Goal: Task Accomplishment & Management: Manage account settings

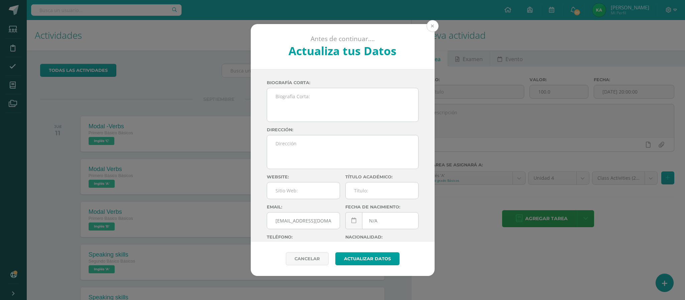
click at [435, 22] on button at bounding box center [433, 26] width 12 height 12
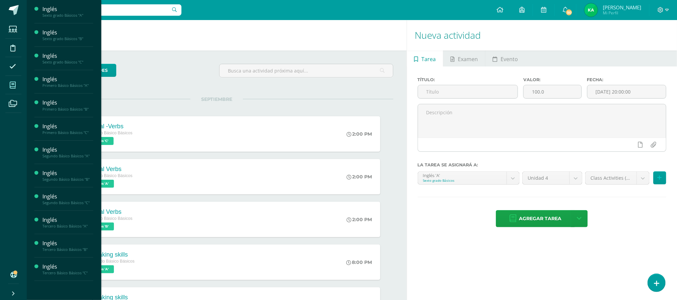
click at [14, 84] on icon at bounding box center [13, 85] width 6 height 7
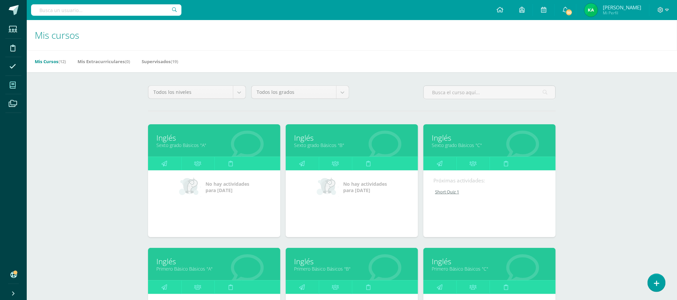
click at [180, 269] on link "Primero Básico Básicos "A"" at bounding box center [214, 269] width 116 height 6
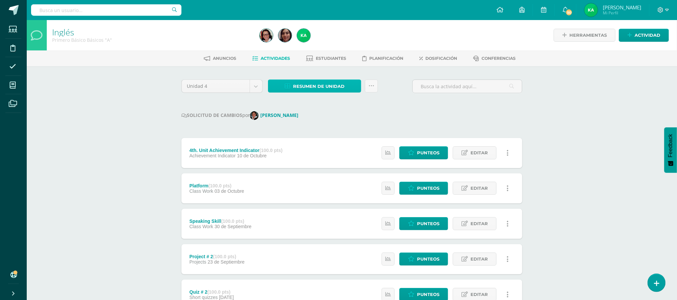
click at [306, 87] on span "Resumen de unidad" at bounding box center [318, 86] width 51 height 12
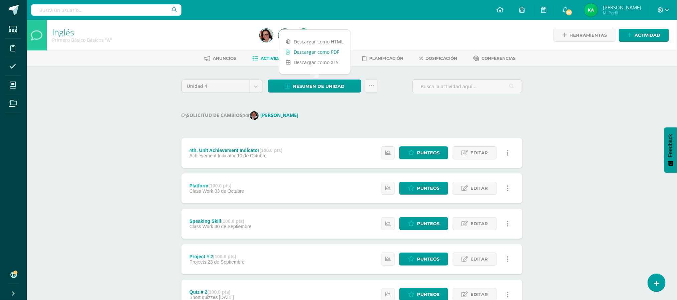
click at [311, 50] on link "Descargar como PDF" at bounding box center [314, 52] width 71 height 10
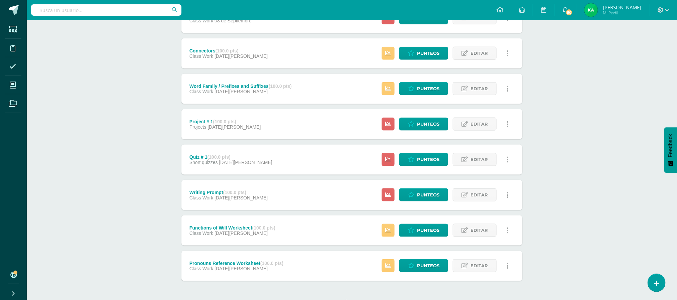
scroll to position [409, 0]
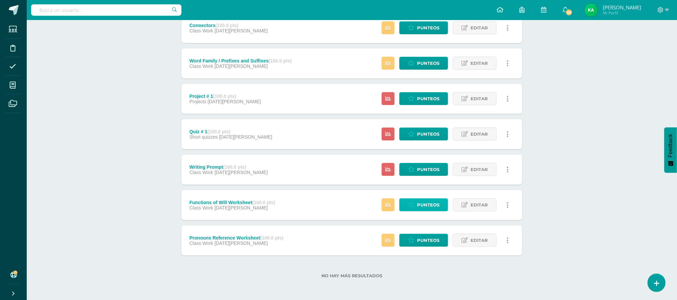
click at [426, 203] on span "Punteos" at bounding box center [428, 205] width 22 height 12
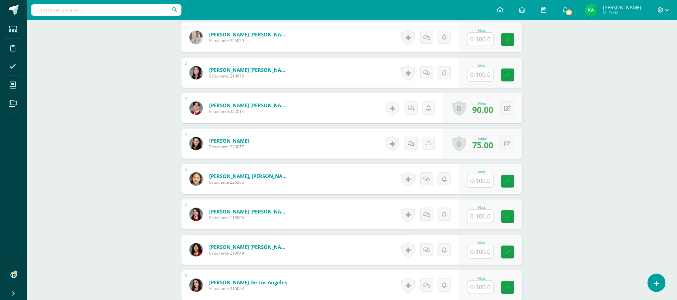
scroll to position [209, 0]
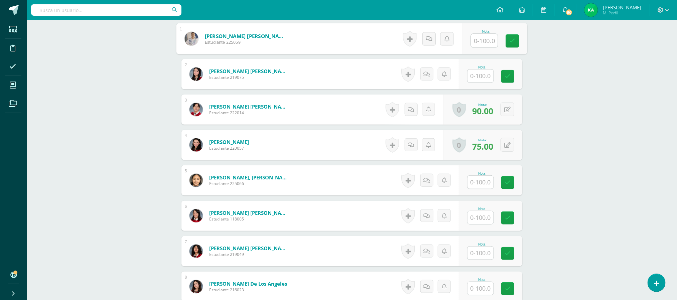
click at [483, 43] on input "text" at bounding box center [484, 40] width 27 height 13
type input "94"
click at [478, 186] on input "text" at bounding box center [484, 182] width 27 height 13
type input "94"
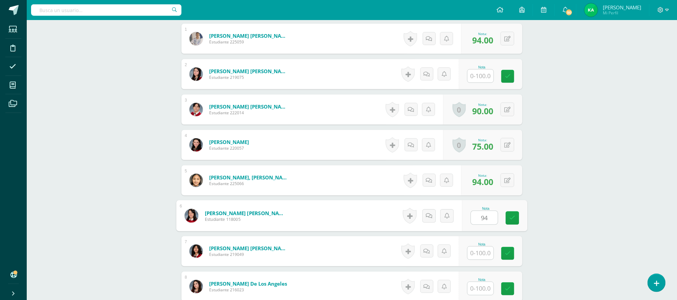
type input "94"
type input "100"
click at [506, 218] on button at bounding box center [512, 216] width 14 height 14
type input "100"
click at [505, 257] on button at bounding box center [512, 251] width 14 height 14
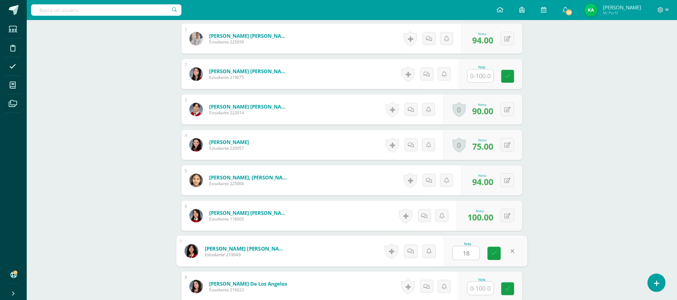
type input "18"
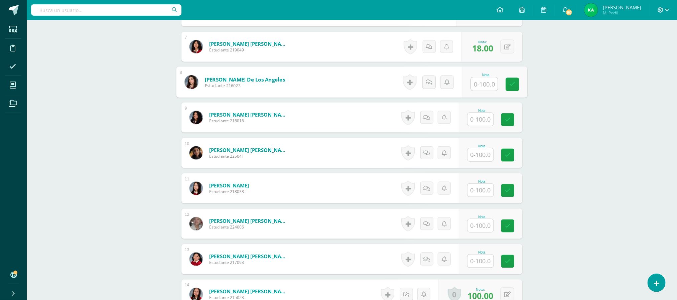
scroll to position [415, 0]
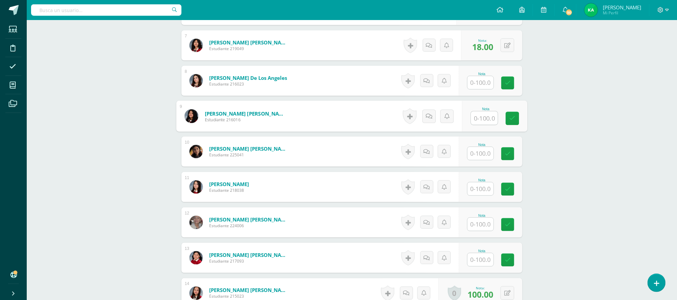
click at [481, 115] on input "text" at bounding box center [484, 118] width 27 height 13
type input "24"
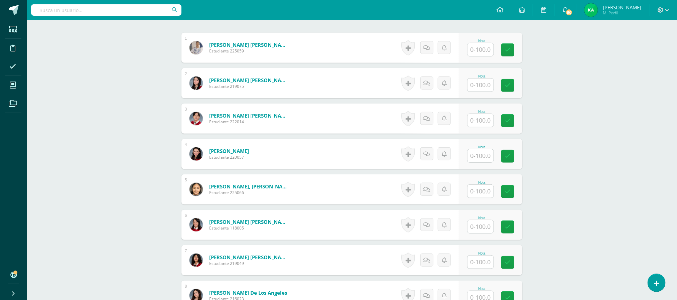
scroll to position [203, 0]
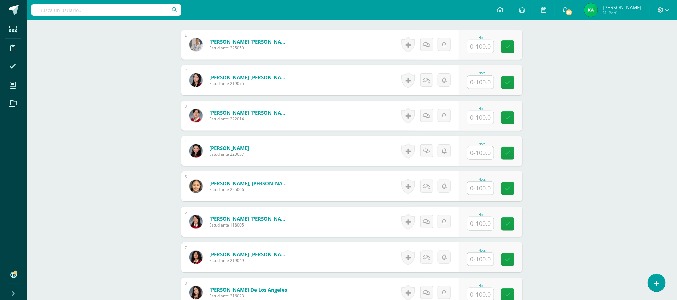
click at [484, 50] on input "text" at bounding box center [481, 46] width 26 height 13
type input "96"
click at [479, 188] on input "text" at bounding box center [481, 188] width 26 height 13
type input "96"
type input "50"
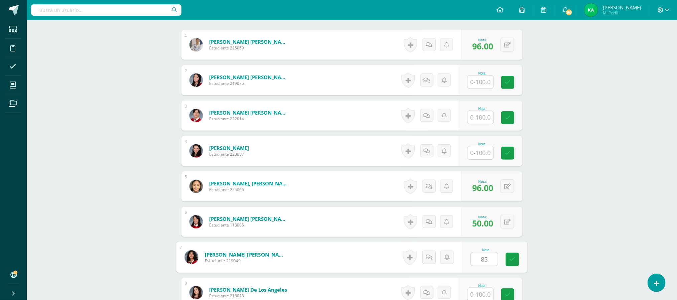
type input "85"
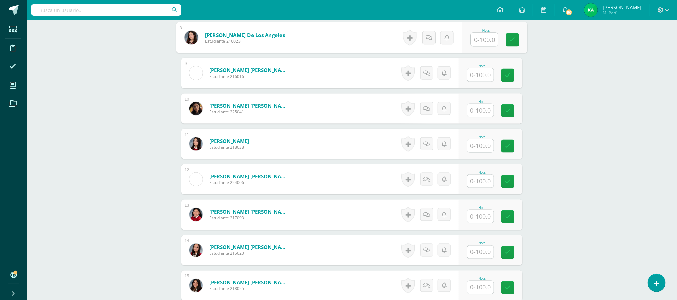
scroll to position [466, 0]
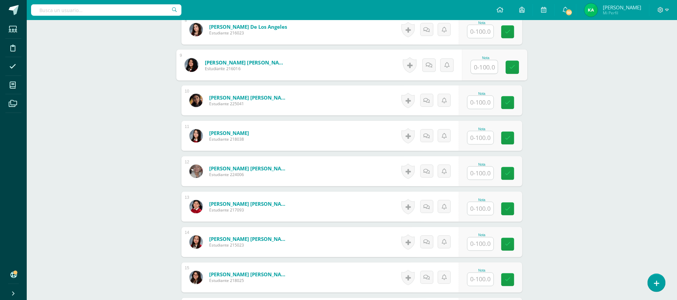
click at [483, 69] on input "text" at bounding box center [484, 67] width 27 height 13
type input "85"
click at [479, 139] on input "text" at bounding box center [484, 137] width 27 height 13
type input "75"
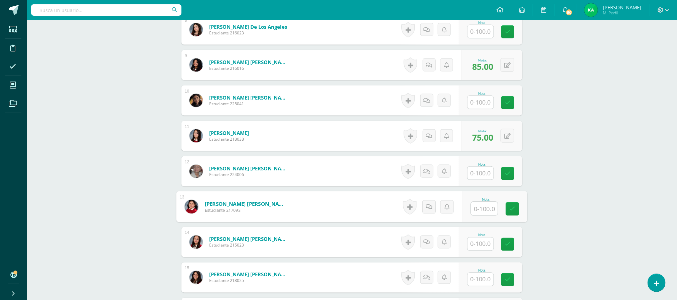
click at [483, 214] on input "text" at bounding box center [484, 208] width 27 height 13
type input "90"
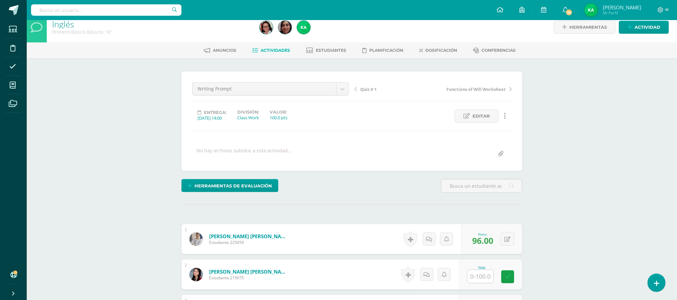
scroll to position [0, 0]
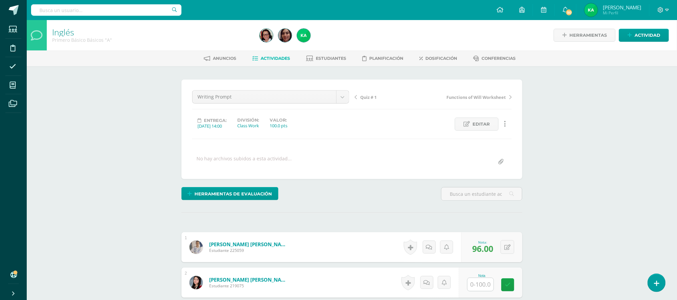
click at [369, 97] on span "Quiz # 1" at bounding box center [368, 97] width 16 height 6
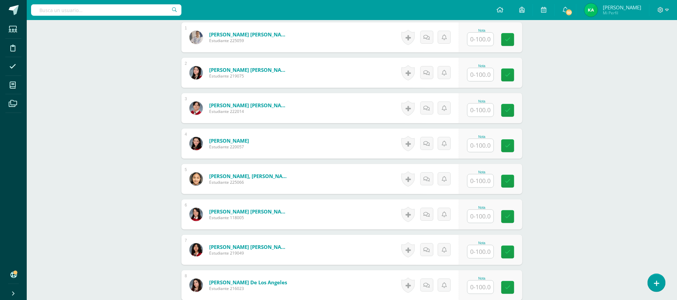
scroll to position [204, 0]
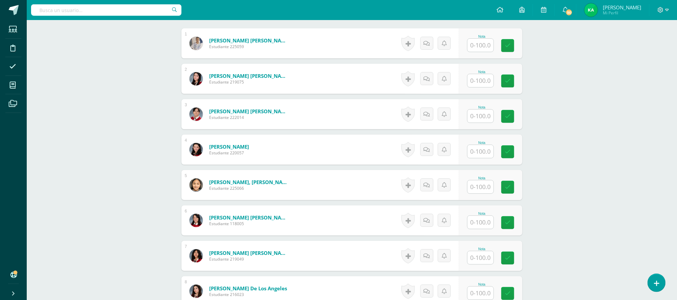
click at [482, 47] on input "text" at bounding box center [481, 45] width 26 height 13
type input "61"
click at [485, 192] on input "text" at bounding box center [484, 187] width 27 height 13
type input "43"
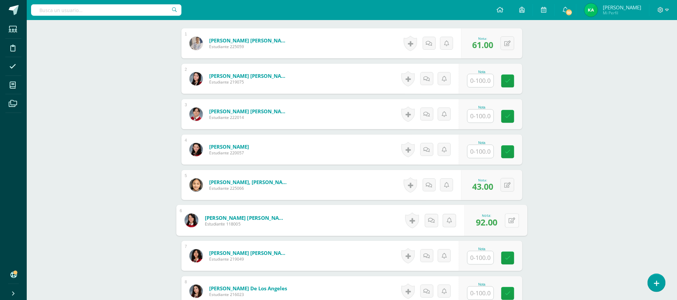
click at [510, 226] on button at bounding box center [512, 221] width 14 height 14
type input "49"
type input "59"
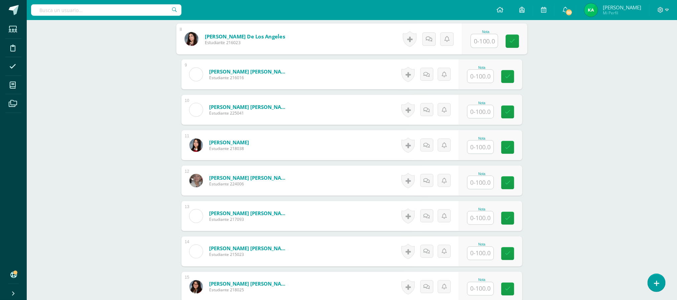
scroll to position [466, 0]
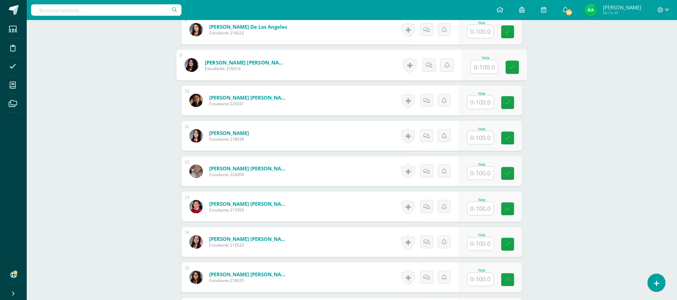
click at [480, 68] on input "text" at bounding box center [484, 67] width 27 height 13
type input "90"
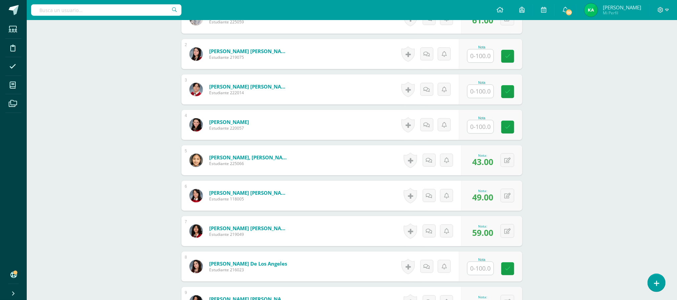
scroll to position [222, 0]
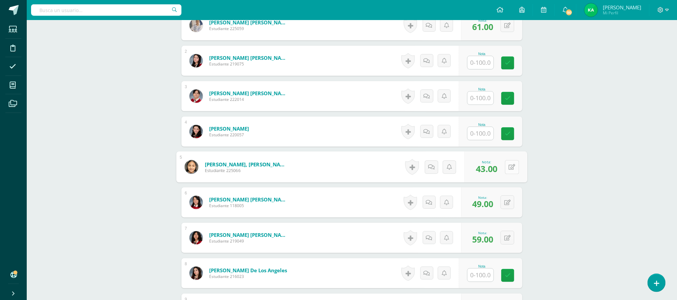
click at [508, 167] on button at bounding box center [512, 167] width 14 height 14
click at [467, 172] on input "43.00" at bounding box center [466, 168] width 27 height 13
type input "44.00"
click at [494, 171] on icon at bounding box center [494, 169] width 6 height 6
click at [501, 206] on div "0 Logros Logros obtenidos Aún no hay logros agregados Nota: 49.00" at bounding box center [491, 203] width 61 height 30
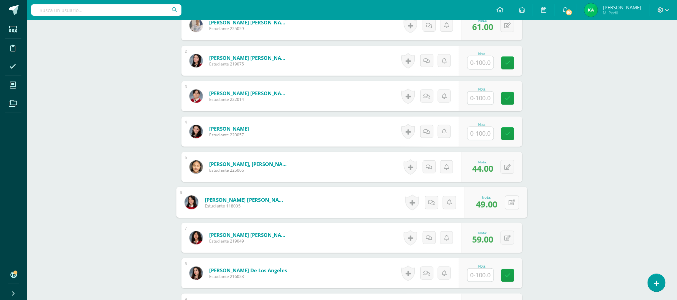
click at [511, 205] on icon at bounding box center [512, 203] width 7 height 6
click at [467, 206] on input "49.00" at bounding box center [466, 204] width 27 height 13
type input "50.00"
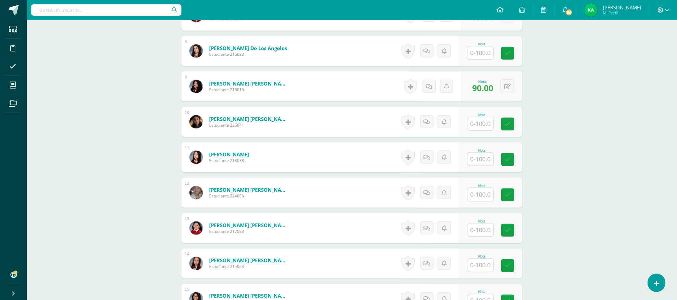
scroll to position [446, 0]
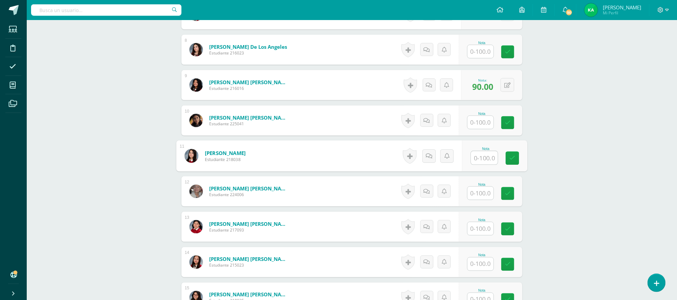
click at [488, 161] on input "text" at bounding box center [484, 157] width 27 height 13
type input "65"
click at [484, 232] on input "text" at bounding box center [484, 228] width 27 height 13
type input "53"
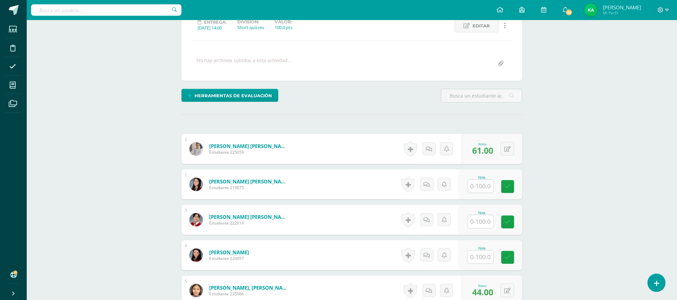
scroll to position [54, 0]
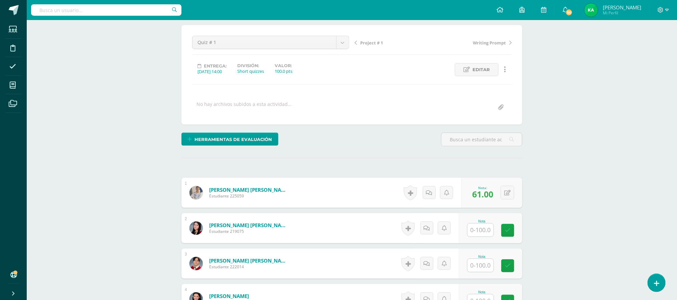
click at [370, 41] on span "Project # 1" at bounding box center [371, 43] width 23 height 6
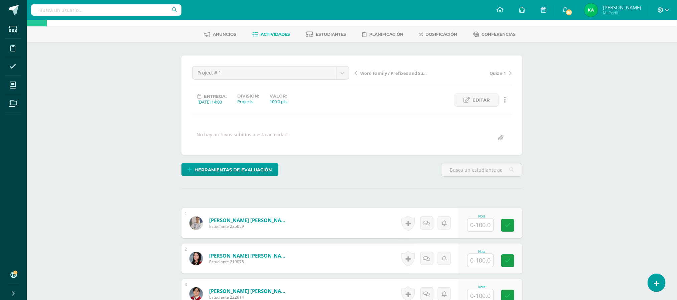
scroll to position [24, 0]
click at [482, 227] on input "text" at bounding box center [484, 224] width 27 height 13
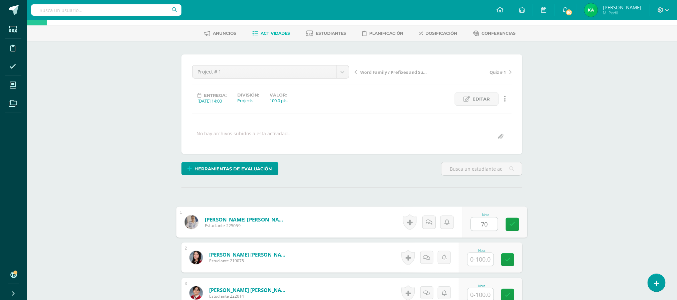
type input "70"
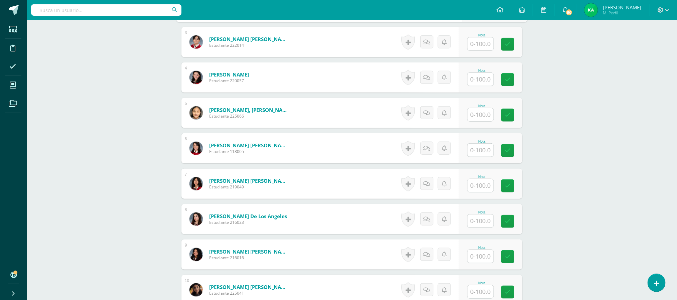
scroll to position [278, 0]
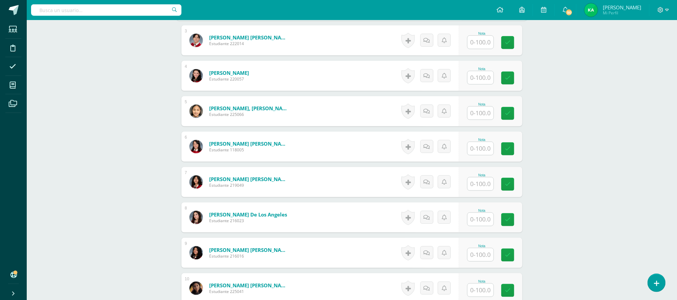
click at [480, 111] on input "text" at bounding box center [481, 113] width 26 height 13
type input "60"
type input "80"
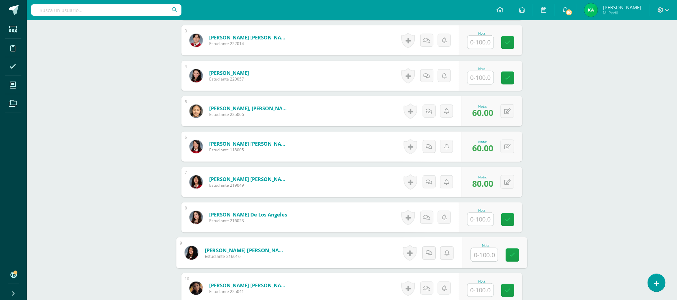
click at [481, 257] on input "text" at bounding box center [484, 254] width 27 height 13
type input "60"
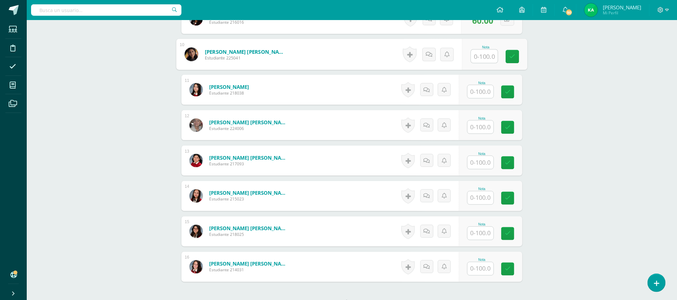
scroll to position [523, 0]
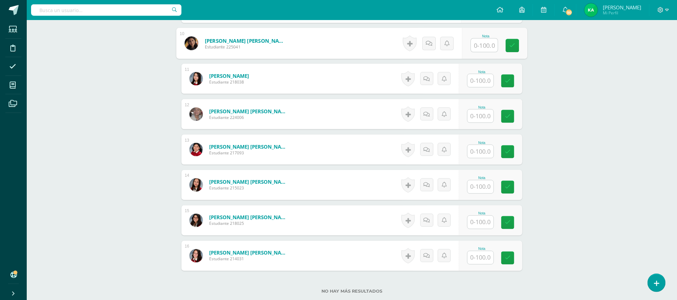
click at [481, 82] on input "text" at bounding box center [481, 80] width 26 height 13
type input "60"
click at [482, 155] on input "text" at bounding box center [484, 151] width 27 height 13
type input "70"
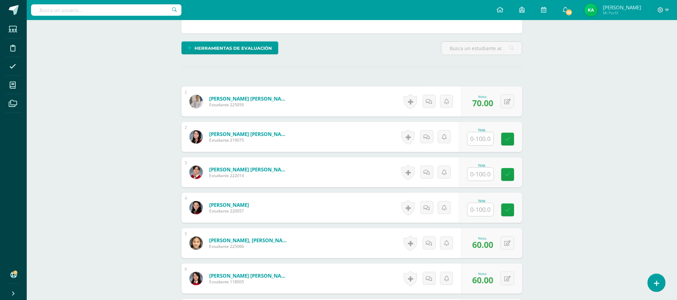
scroll to position [0, 0]
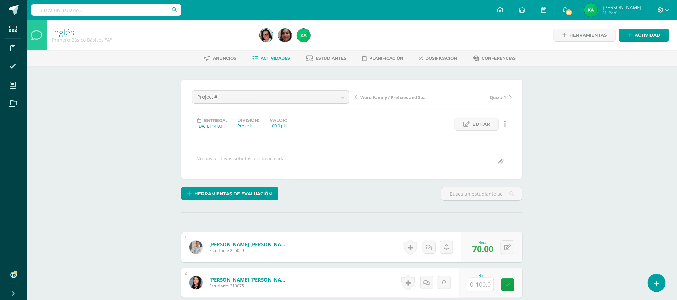
click at [391, 100] on span "Word Family / Prefixes and Suffixes" at bounding box center [395, 97] width 71 height 6
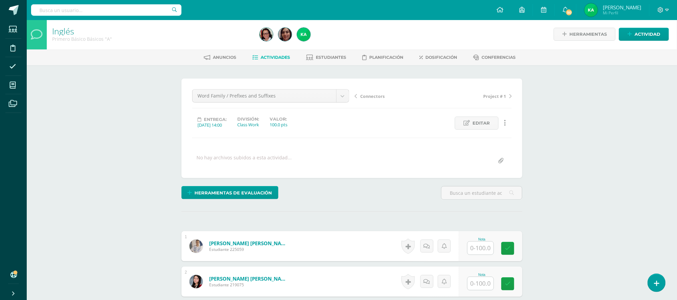
click at [271, 56] on span "Actividades" at bounding box center [275, 57] width 29 height 5
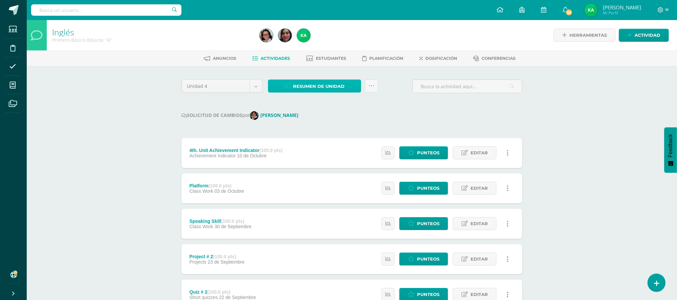
click at [343, 87] on span "Resumen de unidad" at bounding box center [318, 86] width 51 height 12
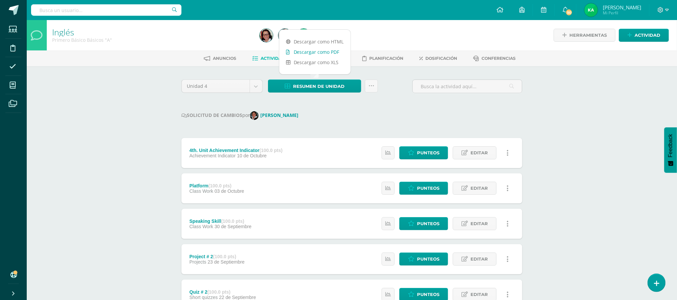
click at [322, 51] on link "Descargar como PDF" at bounding box center [314, 52] width 71 height 10
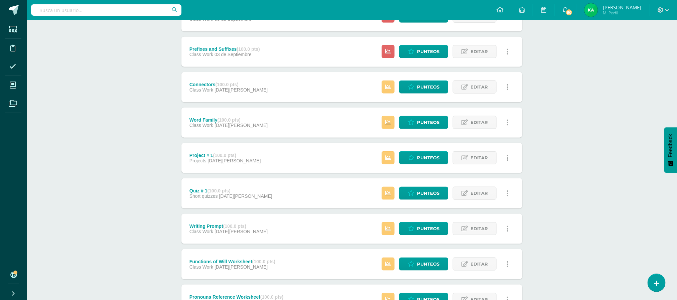
scroll to position [409, 0]
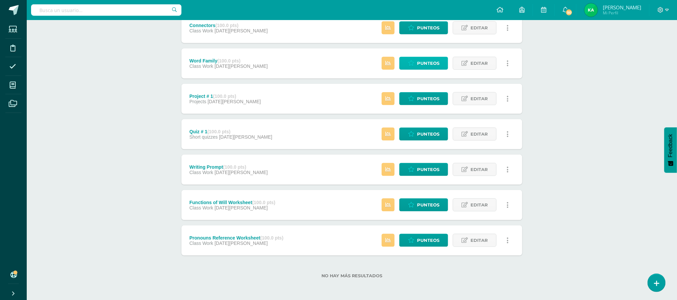
click at [421, 62] on span "Punteos" at bounding box center [428, 63] width 22 height 12
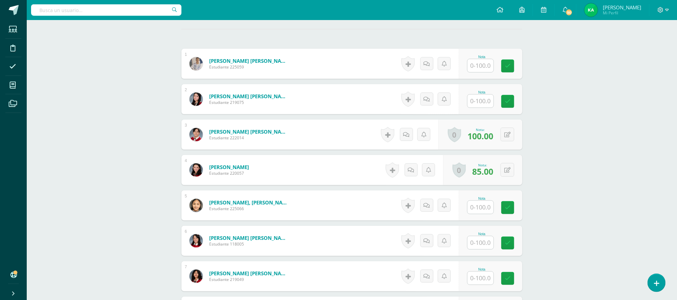
scroll to position [188, 0]
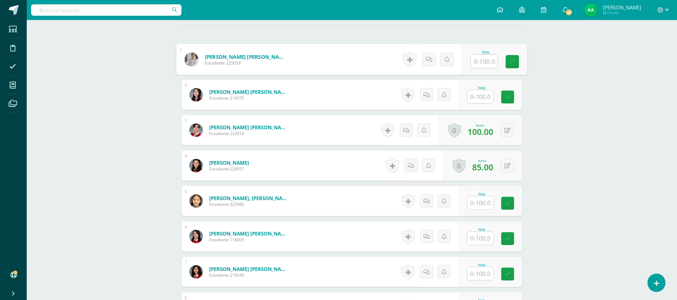
click at [477, 60] on input "text" at bounding box center [484, 61] width 27 height 13
type input "56"
click at [481, 204] on input "text" at bounding box center [481, 203] width 26 height 13
type input "96"
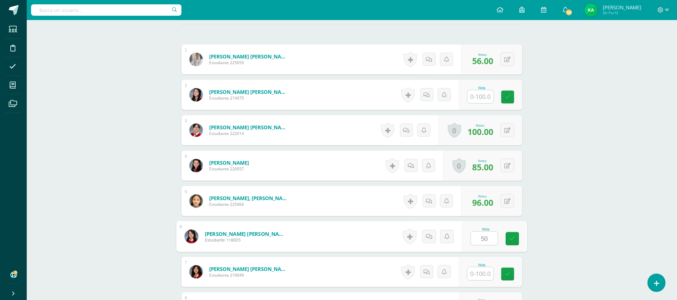
type input "50"
type input "40"
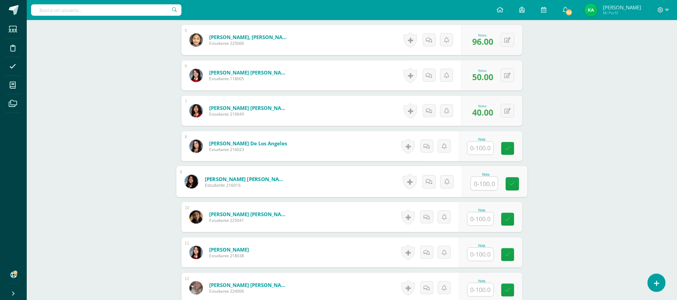
click at [487, 188] on input "text" at bounding box center [484, 183] width 27 height 13
type input "50"
click at [484, 259] on input "text" at bounding box center [484, 254] width 27 height 13
type input "50"
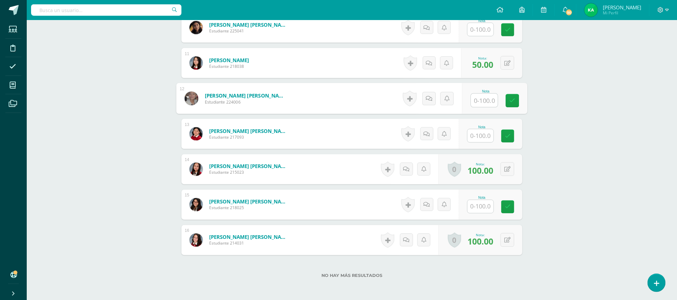
scroll to position [542, 0]
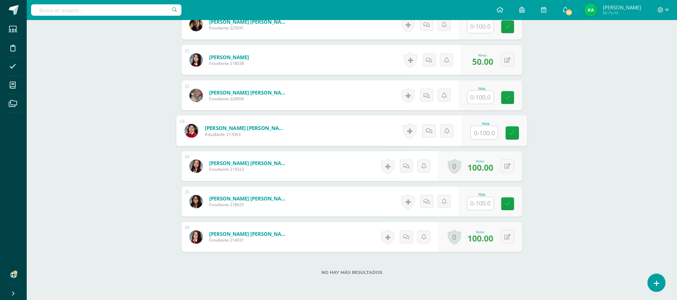
click at [482, 137] on input "text" at bounding box center [484, 132] width 27 height 13
type input "48"
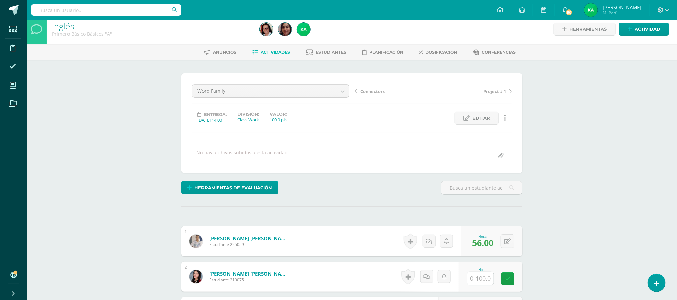
scroll to position [0, 0]
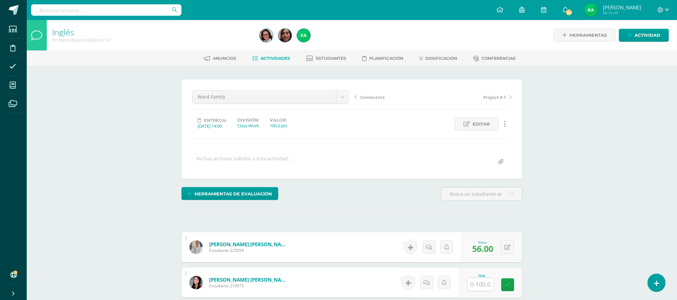
click at [368, 98] on span "Connectors" at bounding box center [372, 97] width 24 height 6
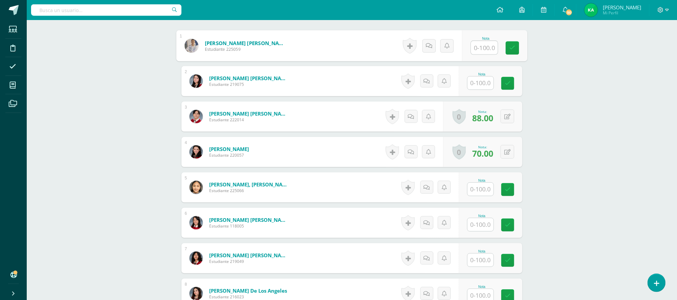
scroll to position [202, 0]
click at [480, 48] on input "text" at bounding box center [484, 47] width 27 height 13
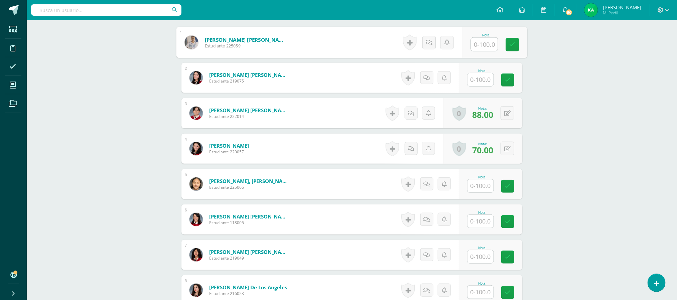
scroll to position [208, 0]
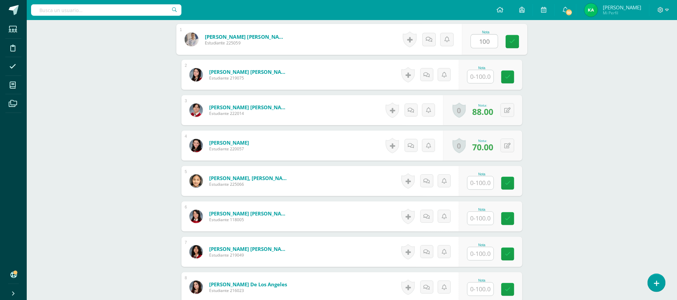
type input "100"
click at [485, 186] on input "text" at bounding box center [484, 183] width 27 height 13
type input "100"
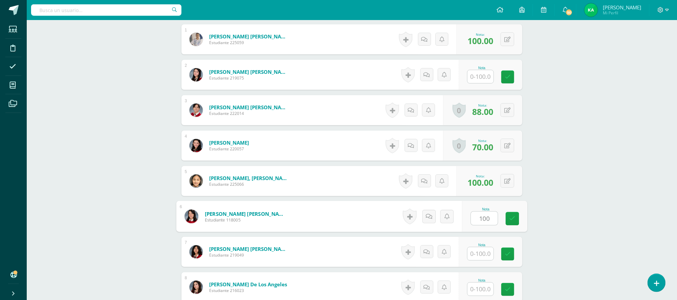
type input "100"
type input "92"
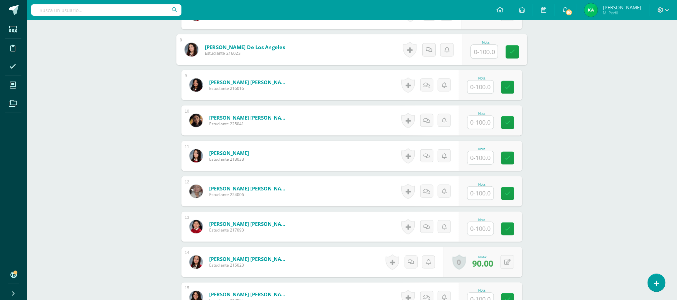
scroll to position [450, 0]
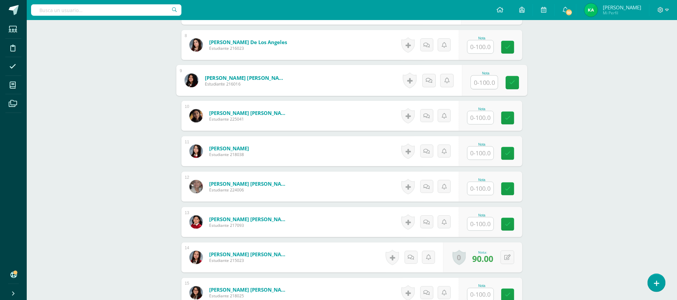
click at [481, 82] on input "text" at bounding box center [484, 82] width 27 height 13
type input "100"
click at [480, 158] on input "text" at bounding box center [484, 153] width 27 height 13
type input "96"
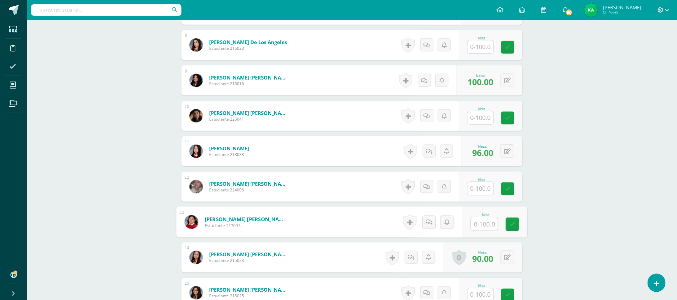
click at [483, 227] on input "text" at bounding box center [484, 224] width 27 height 13
type input "96"
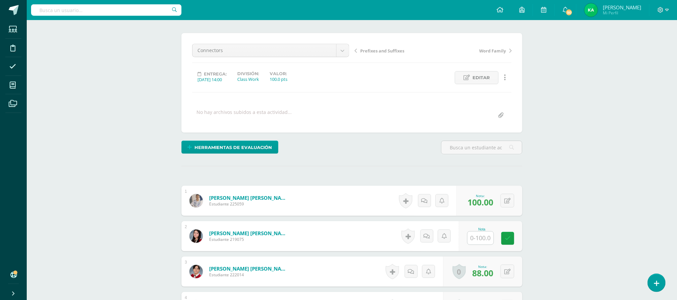
scroll to position [0, 0]
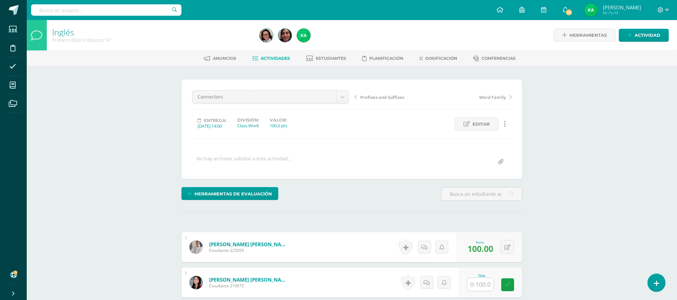
click at [388, 97] on span "Prefixes and Suffixes" at bounding box center [382, 97] width 44 height 6
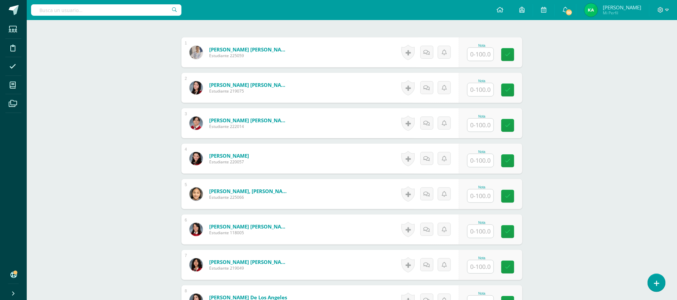
scroll to position [200, 0]
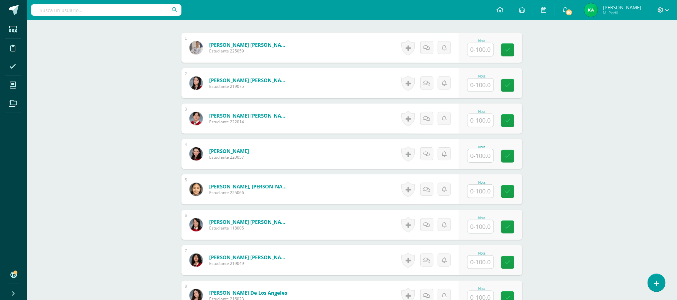
click at [485, 48] on input "text" at bounding box center [481, 49] width 26 height 13
type input "93"
click at [487, 193] on input "text" at bounding box center [484, 191] width 27 height 13
type input "50"
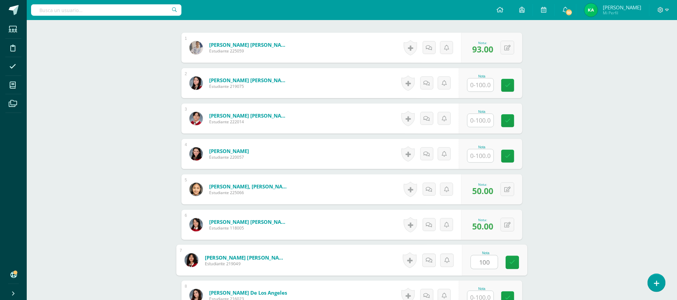
type input "100"
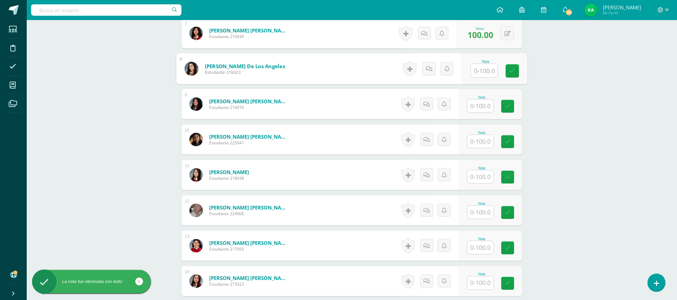
scroll to position [436, 0]
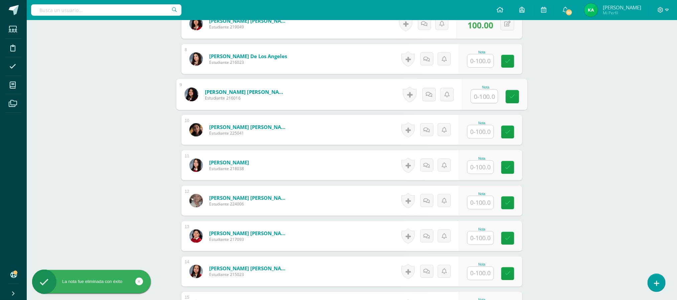
click at [477, 100] on input "text" at bounding box center [484, 96] width 27 height 13
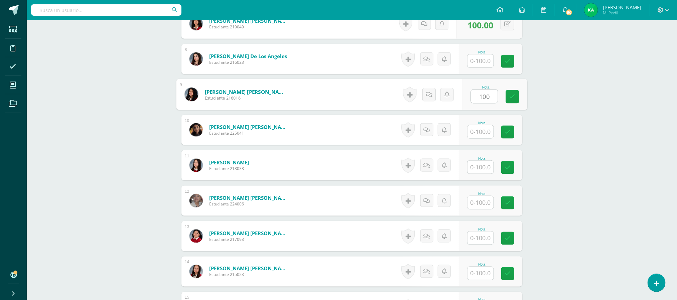
type input "100"
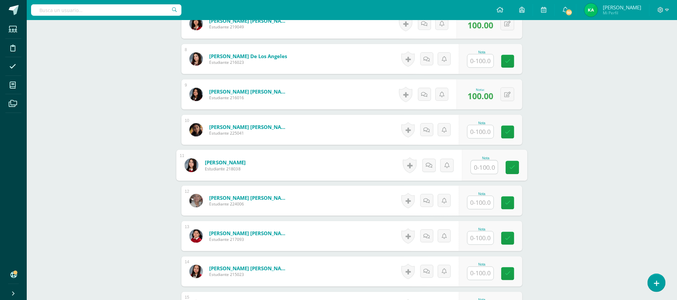
click at [486, 170] on input "text" at bounding box center [484, 167] width 27 height 13
type input "50"
click at [484, 238] on input "text" at bounding box center [484, 238] width 27 height 13
type input "100"
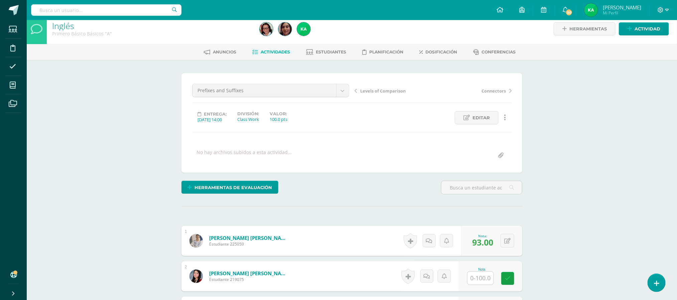
scroll to position [0, 0]
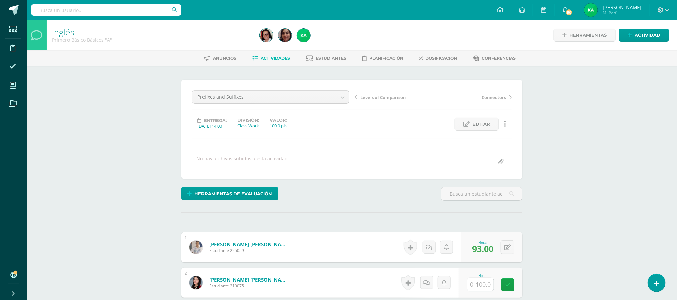
click at [374, 97] on span "Levels of Comparison" at bounding box center [382, 97] width 45 height 6
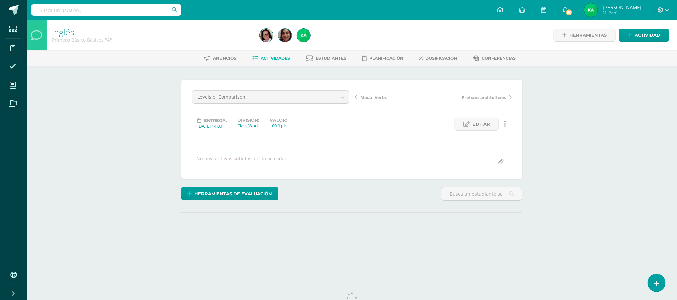
click at [266, 57] on span "Actividades" at bounding box center [275, 58] width 29 height 5
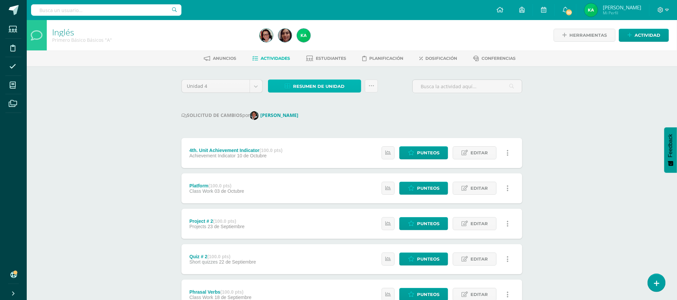
click at [318, 86] on span "Resumen de unidad" at bounding box center [318, 86] width 51 height 12
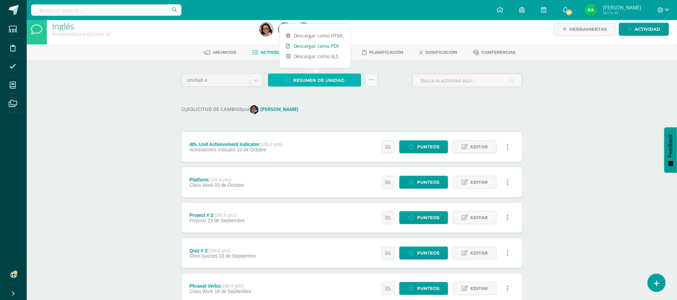
scroll to position [7, 0]
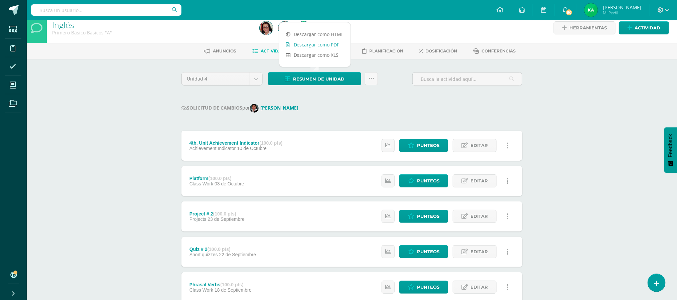
click at [311, 44] on link "Descargar como PDF" at bounding box center [314, 44] width 71 height 10
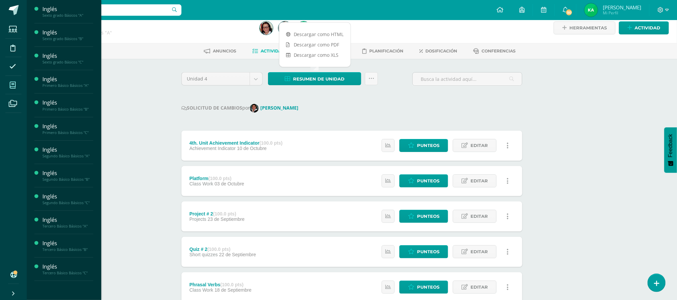
click at [11, 86] on icon at bounding box center [13, 85] width 6 height 7
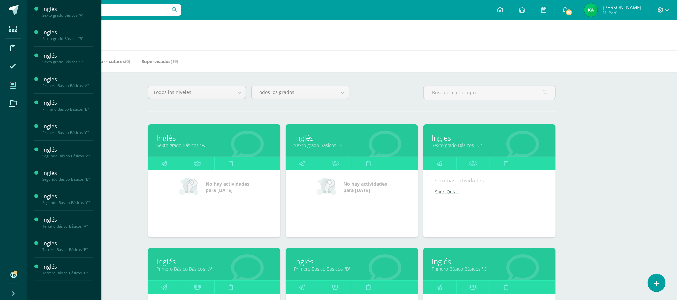
click at [326, 270] on link "Primero Básico Básicos "B"" at bounding box center [352, 269] width 116 height 6
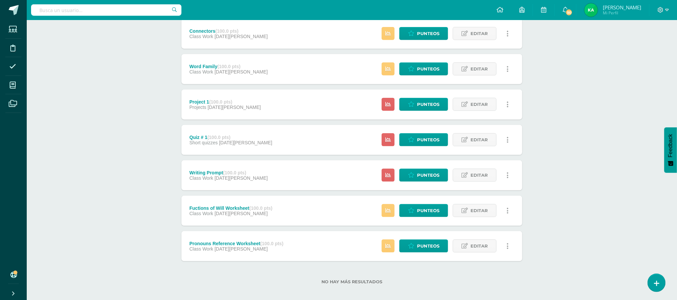
scroll to position [382, 0]
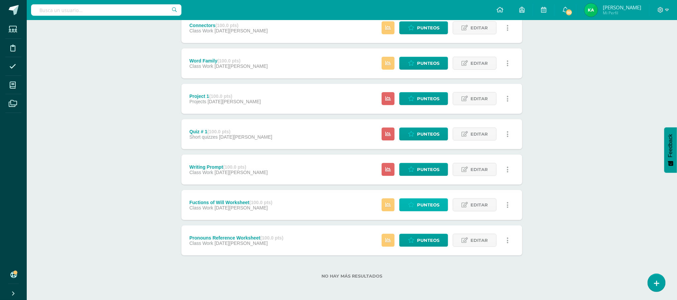
click at [426, 206] on span "Punteos" at bounding box center [428, 205] width 22 height 12
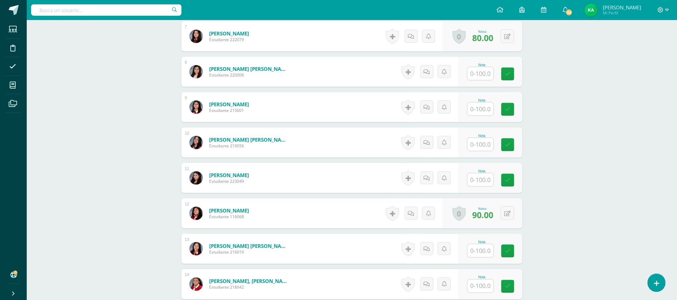
scroll to position [431, 0]
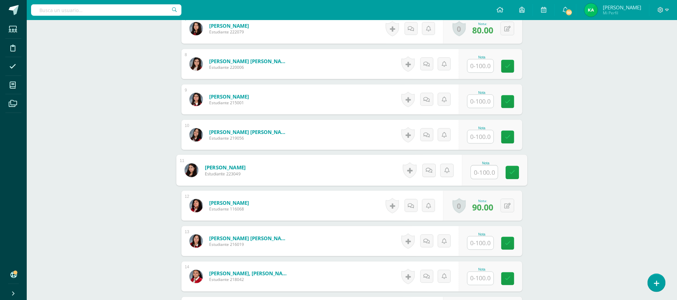
click at [480, 177] on input "text" at bounding box center [484, 172] width 27 height 13
type input "78"
click at [483, 245] on input "text" at bounding box center [484, 243] width 27 height 13
type input "100"
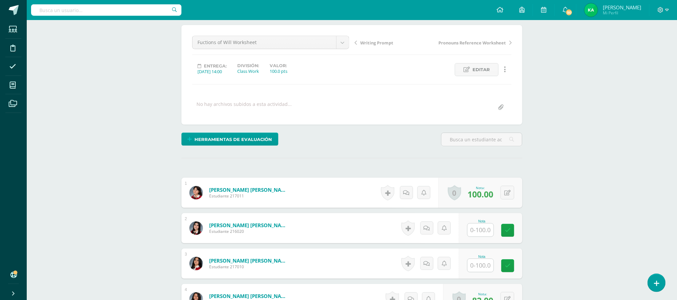
scroll to position [51, 0]
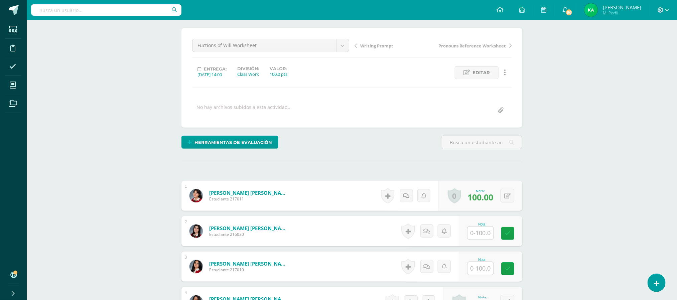
click at [374, 48] on span "Writing Prompt" at bounding box center [376, 46] width 33 height 6
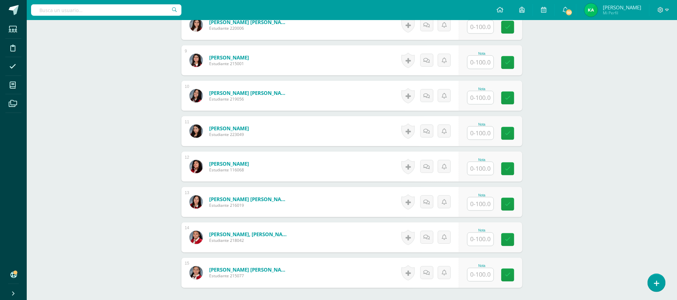
scroll to position [481, 0]
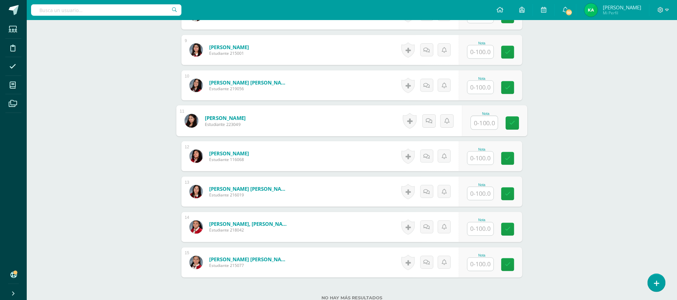
click at [480, 120] on input "text" at bounding box center [484, 122] width 27 height 13
type input "90"
type input "9"
click at [480, 195] on input "text" at bounding box center [484, 193] width 27 height 13
type input "92"
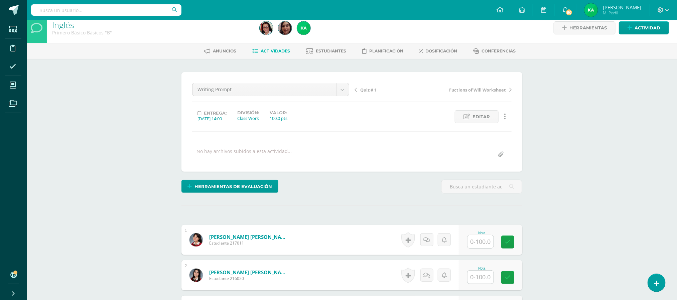
scroll to position [0, 0]
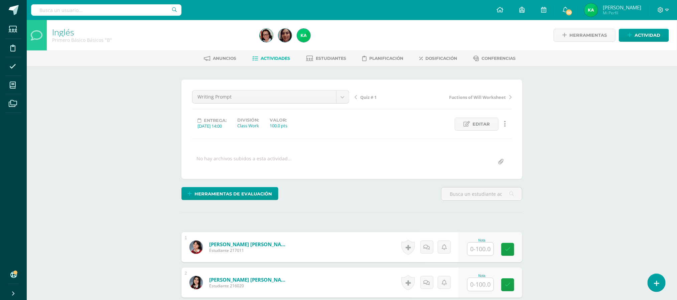
click at [365, 98] on span "Quiz # 1" at bounding box center [368, 97] width 16 height 6
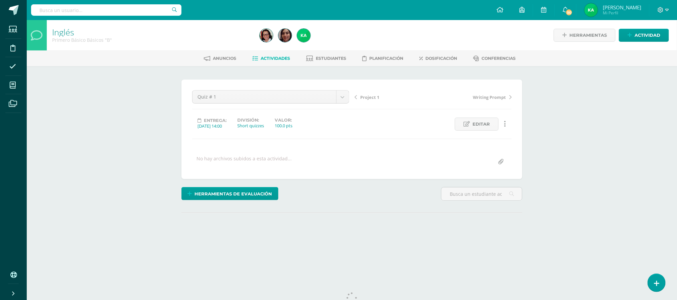
scroll to position [24, 0]
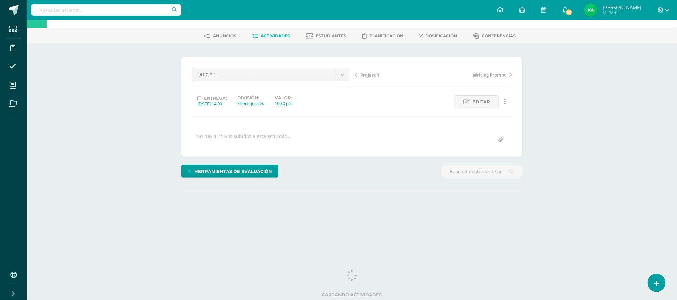
drag, startPoint x: 684, startPoint y: 48, endPoint x: 682, endPoint y: 123, distance: 74.6
click at [677, 123] on html "Estudiantes Disciplina Asistencia Mis cursos Archivos Soporte Ayuda Reportar un…" at bounding box center [338, 110] width 677 height 265
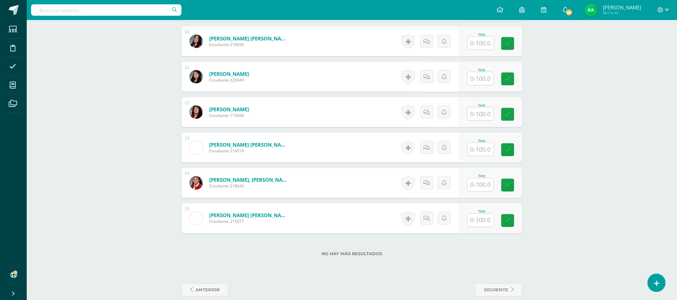
scroll to position [527, 0]
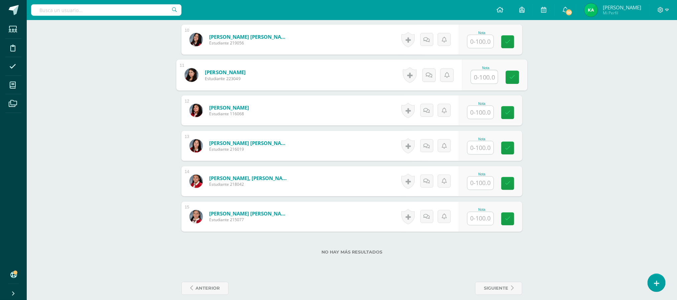
click at [481, 78] on input "text" at bounding box center [484, 77] width 27 height 13
type input "65"
click at [482, 151] on input "text" at bounding box center [484, 147] width 27 height 13
type input "72"
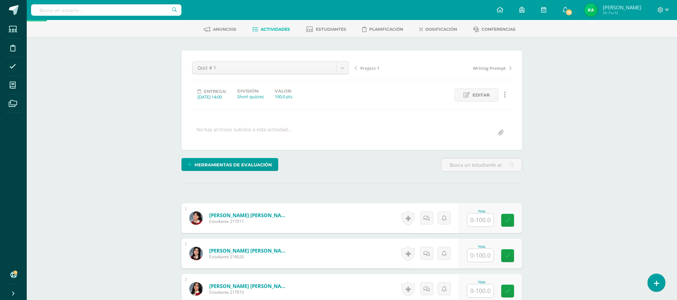
scroll to position [26, 0]
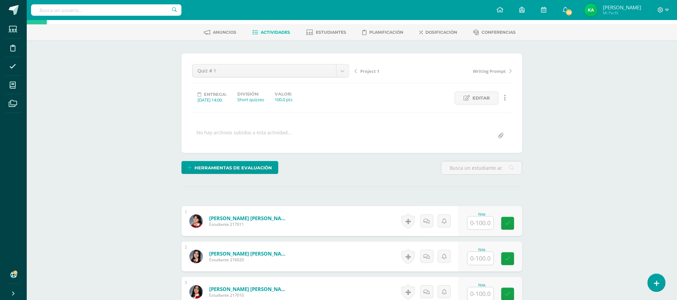
click at [367, 71] on span "Project 1" at bounding box center [369, 71] width 19 height 6
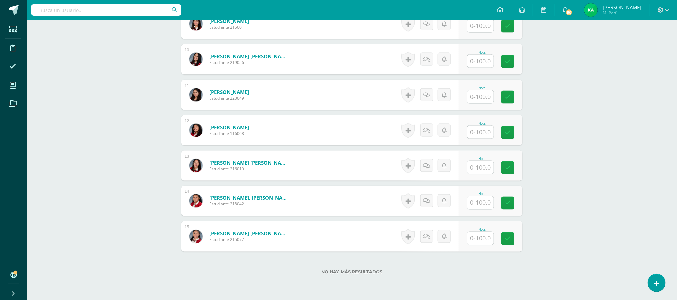
scroll to position [513, 0]
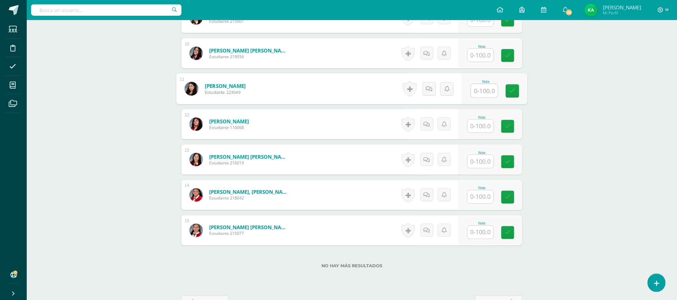
click at [486, 91] on input "text" at bounding box center [484, 90] width 27 height 13
type input "45"
click at [482, 166] on input "text" at bounding box center [484, 161] width 27 height 13
type input "70"
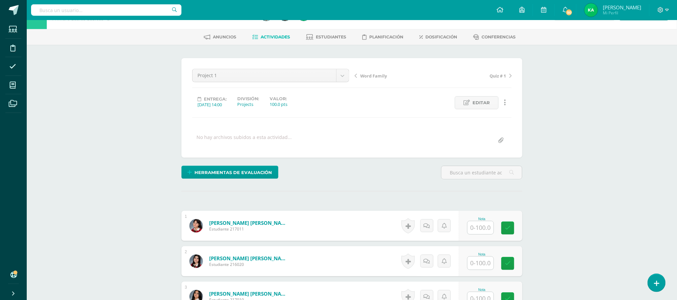
scroll to position [0, 0]
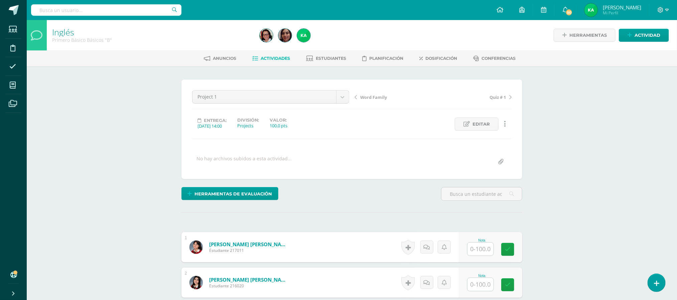
click at [368, 98] on span "Word Family" at bounding box center [373, 97] width 27 height 6
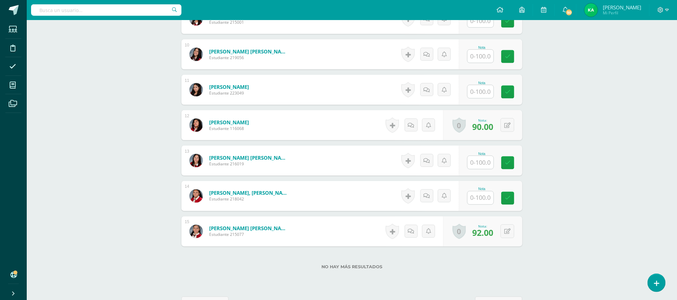
scroll to position [517, 0]
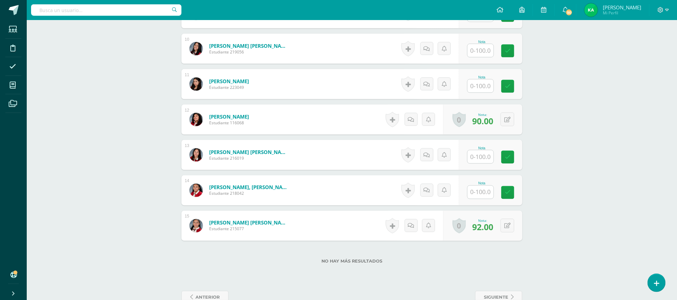
click at [481, 90] on input "text" at bounding box center [481, 86] width 26 height 13
type input "50"
click at [478, 156] on input "text" at bounding box center [484, 156] width 27 height 13
type input "96"
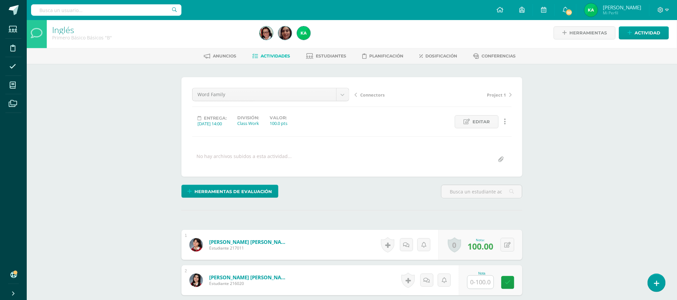
scroll to position [1, 0]
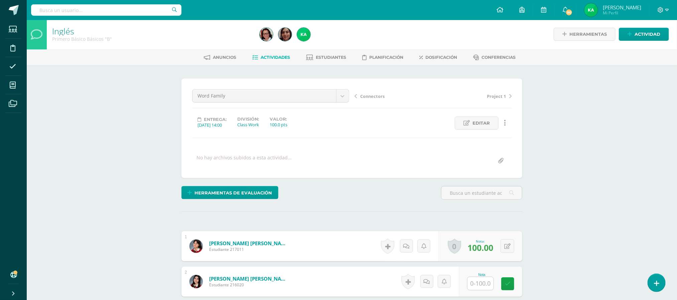
click at [378, 97] on span "Connectors" at bounding box center [372, 96] width 24 height 6
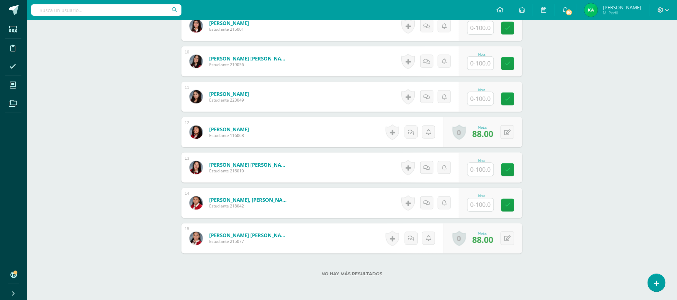
scroll to position [506, 0]
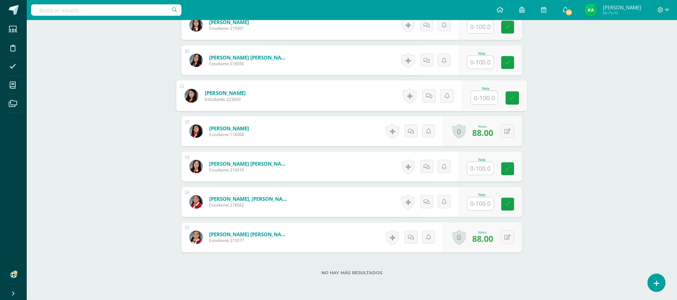
click at [485, 101] on input "text" at bounding box center [484, 97] width 27 height 13
type input "35"
click at [483, 172] on input "text" at bounding box center [484, 168] width 27 height 13
type input "100"
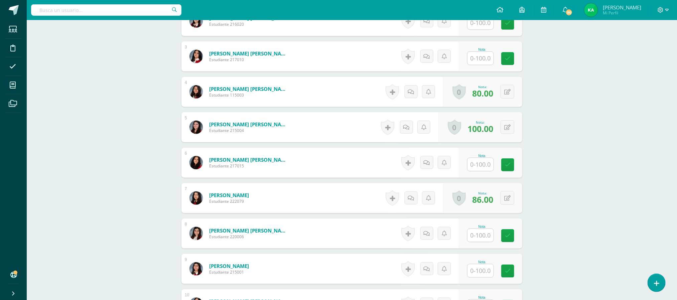
scroll to position [0, 0]
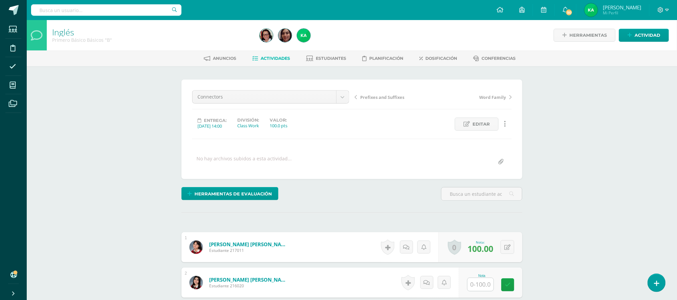
click at [386, 96] on span "Prefixes and Suffixes" at bounding box center [382, 97] width 44 height 6
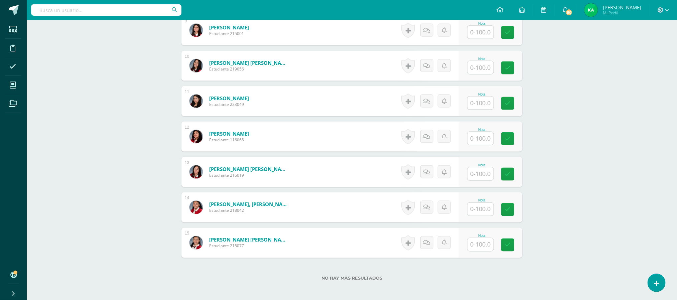
scroll to position [505, 0]
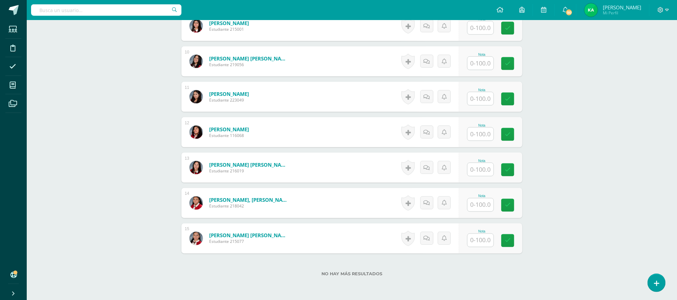
click at [483, 100] on input "text" at bounding box center [481, 98] width 26 height 13
type input "100"
type input "."
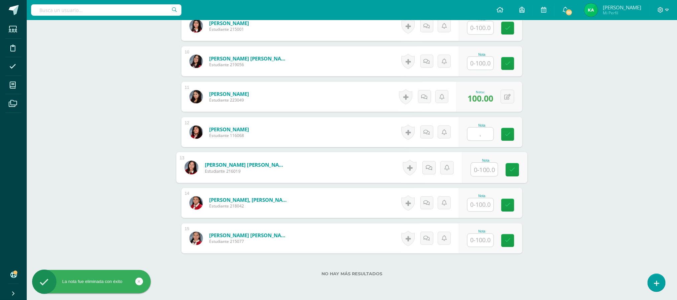
click at [479, 172] on input "text" at bounding box center [484, 169] width 27 height 13
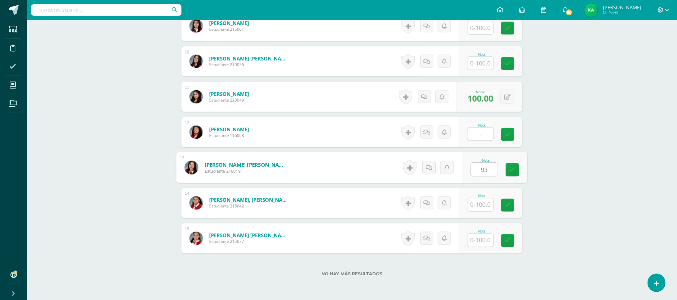
type input "93"
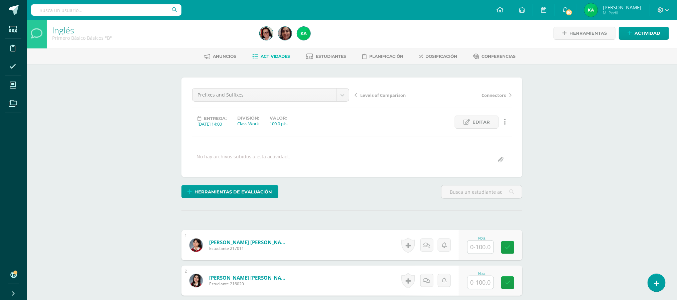
scroll to position [0, 0]
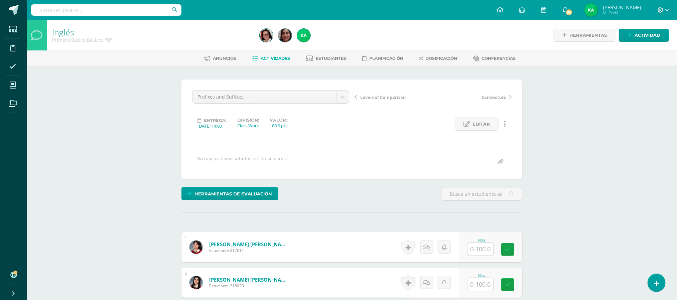
click at [283, 57] on span "Actividades" at bounding box center [275, 58] width 29 height 5
